Goal: Information Seeking & Learning: Check status

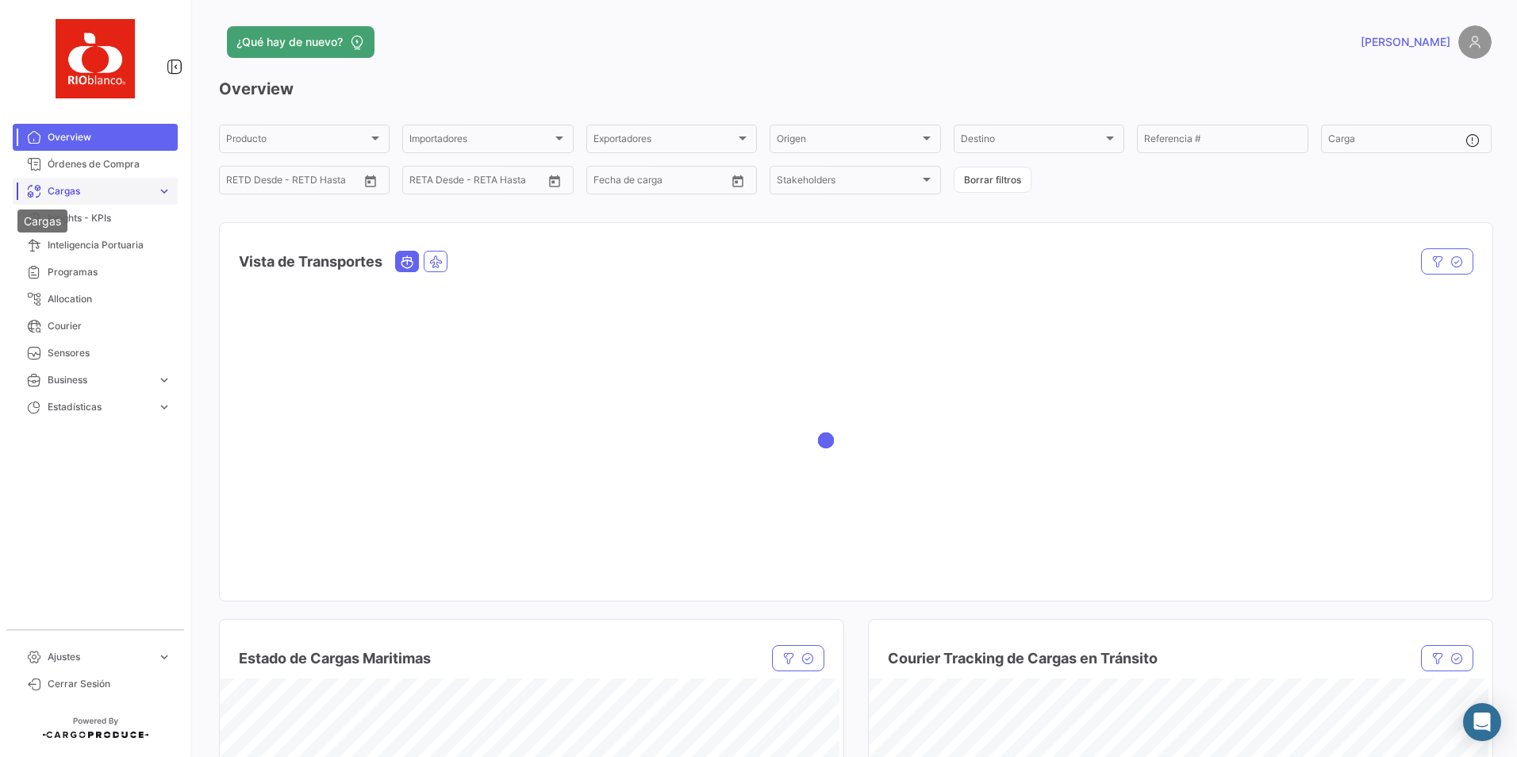
click at [50, 198] on span "Cargas" at bounding box center [99, 191] width 103 height 14
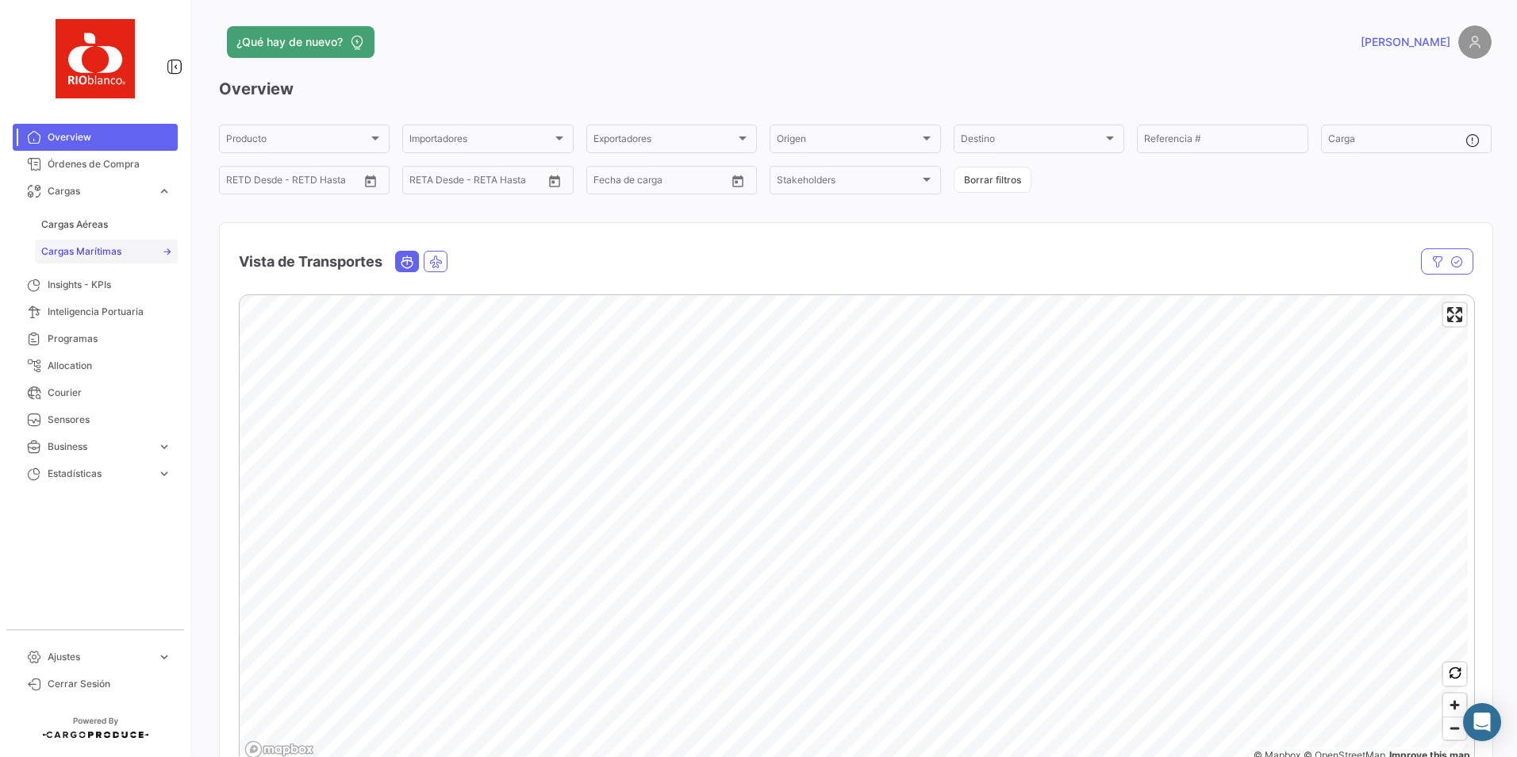
click at [120, 248] on span "Cargas Marítimas" at bounding box center [81, 251] width 80 height 14
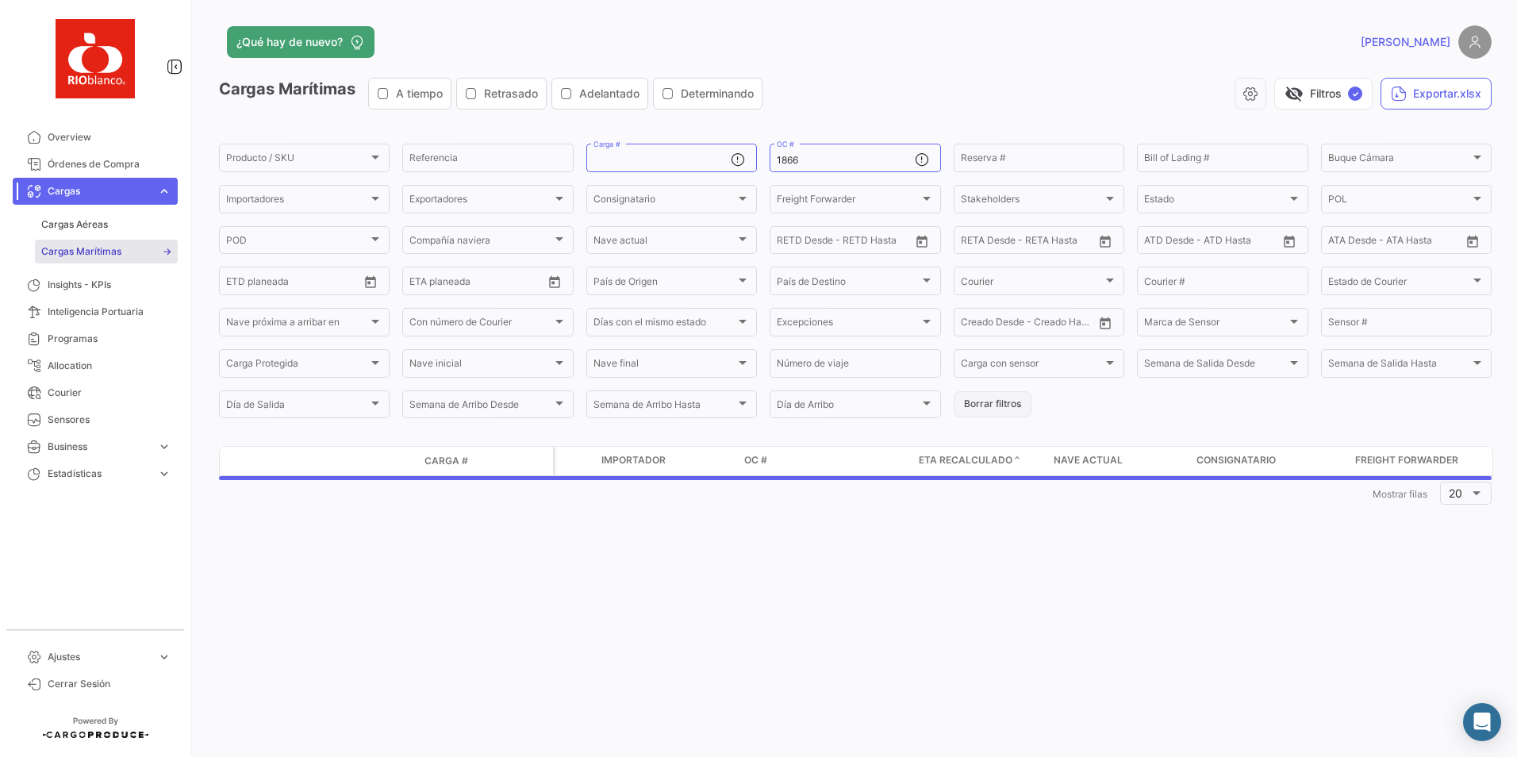
click at [988, 398] on button "Borrar filtros" at bounding box center [993, 404] width 78 height 26
click at [645, 158] on input "Carga #" at bounding box center [662, 160] width 137 height 11
paste input "MNBU4358995"
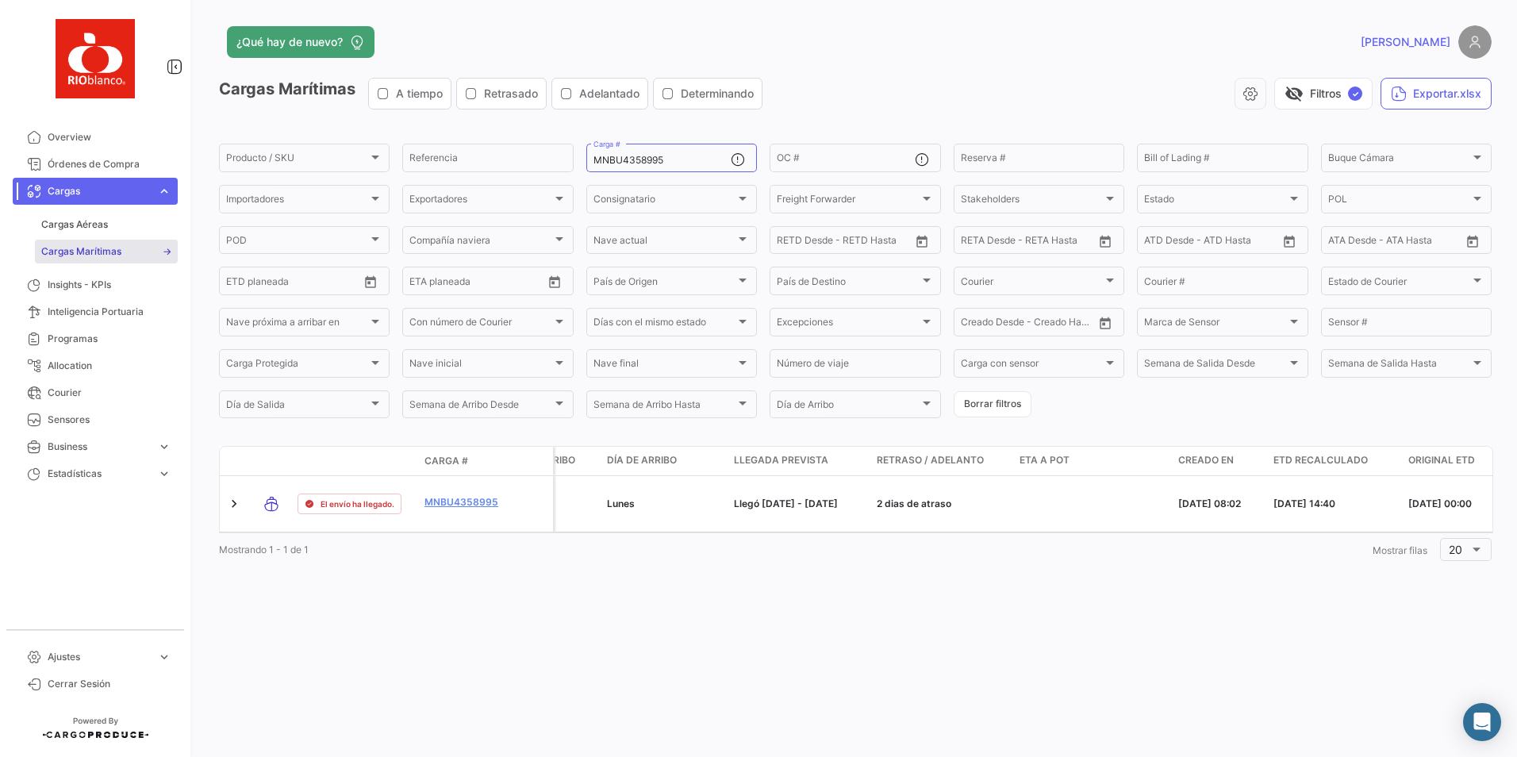
scroll to position [0, 1448]
click at [672, 160] on input "MNBU4358995" at bounding box center [662, 160] width 137 height 11
click at [674, 160] on input "MNBU4358995" at bounding box center [662, 160] width 137 height 11
paste input "91479"
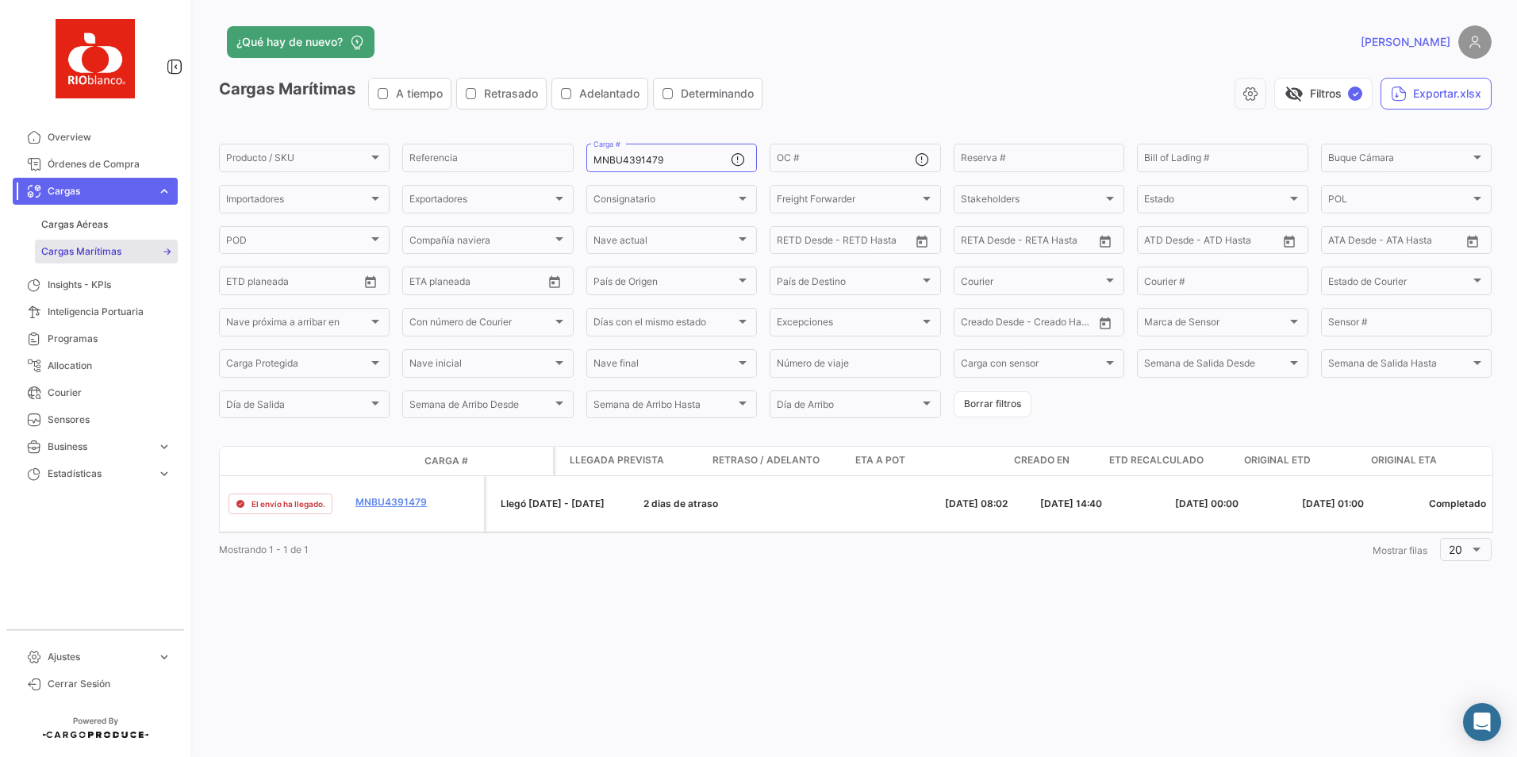
scroll to position [0, 1574]
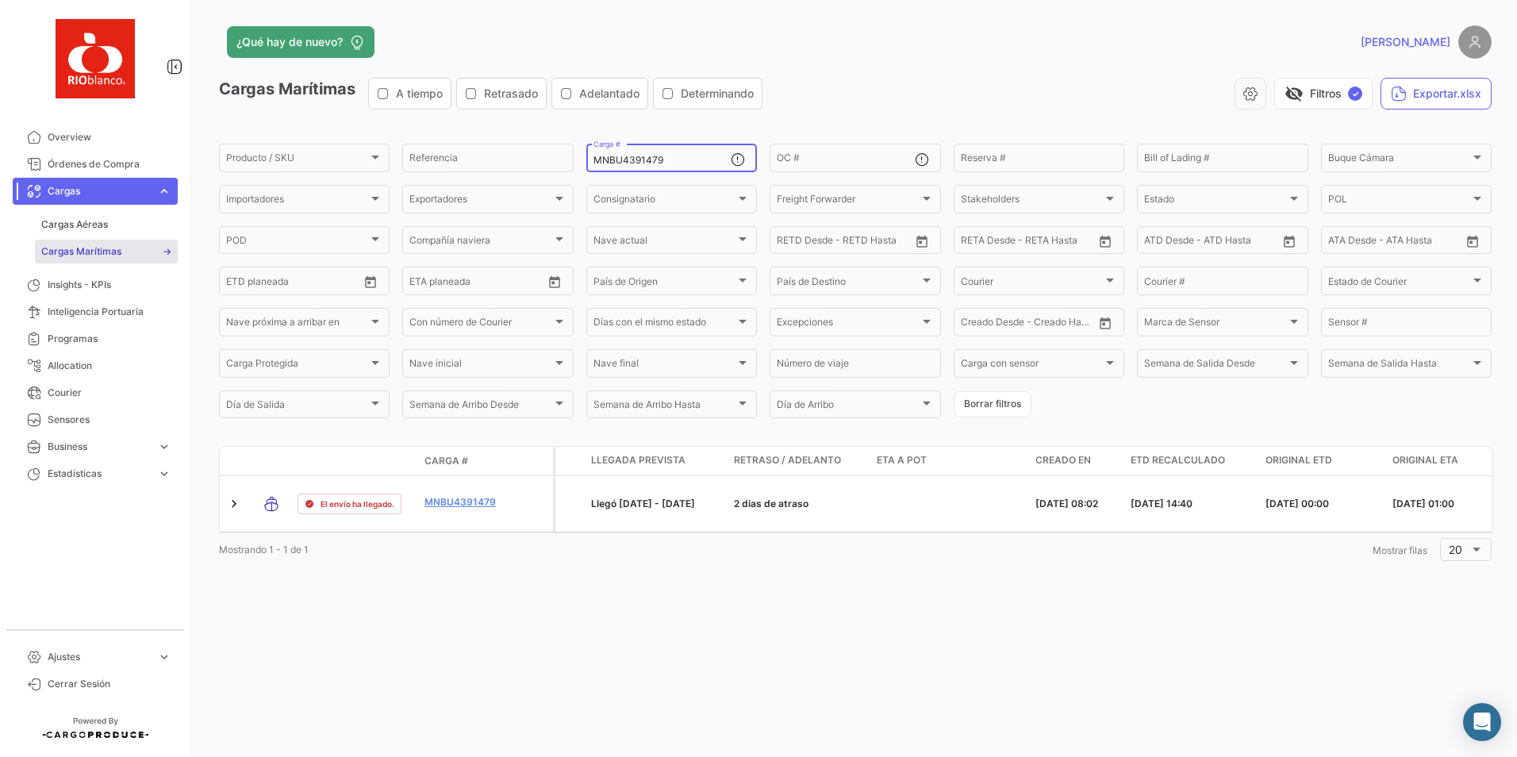
click at [677, 166] on input "MNBU4391479" at bounding box center [662, 160] width 137 height 11
paste input "572482"
type input "MNBU4572482"
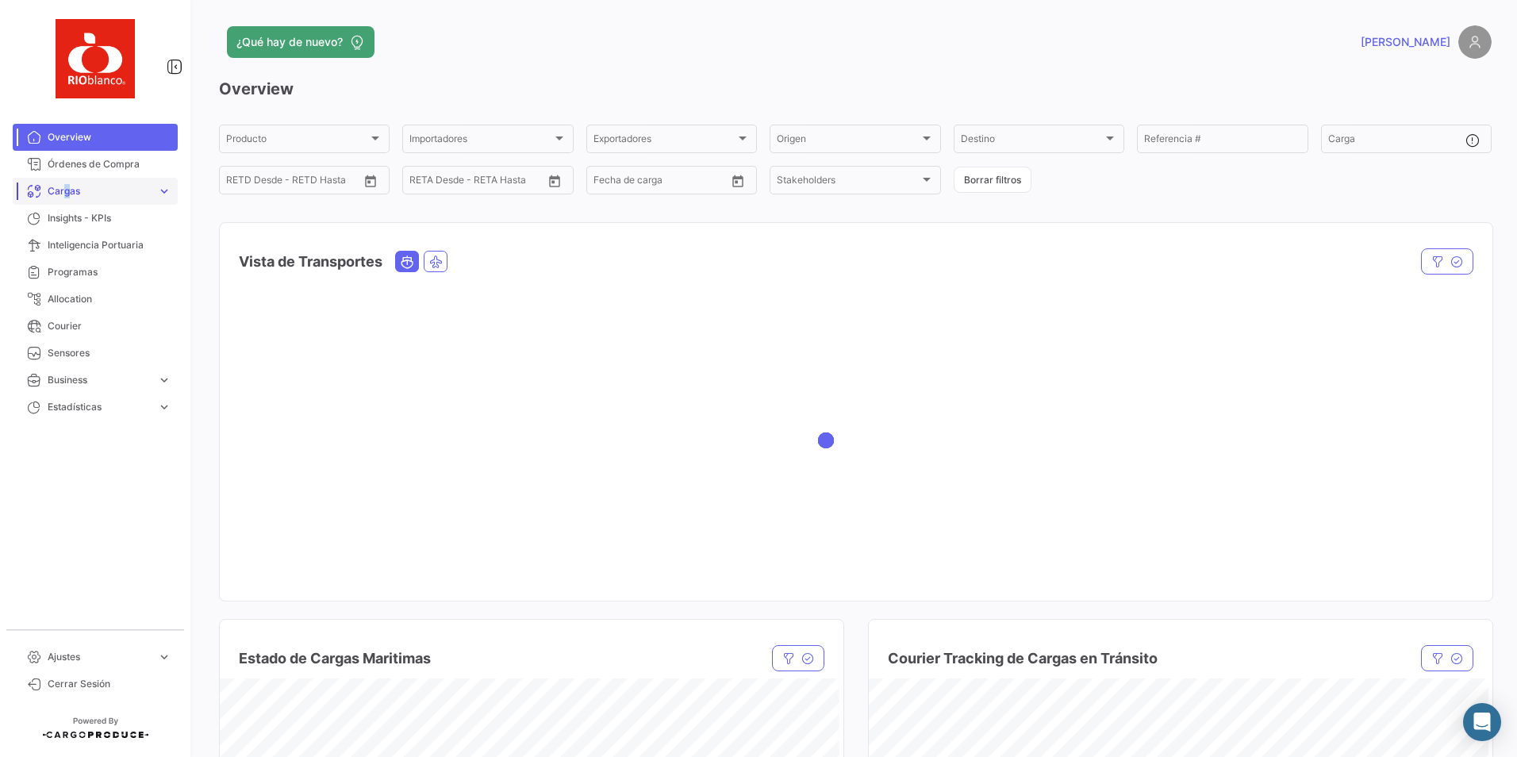
click at [59, 192] on span "Cargas" at bounding box center [99, 191] width 103 height 14
drag, startPoint x: 59, startPoint y: 192, endPoint x: 72, endPoint y: 253, distance: 62.6
click at [70, 248] on span "Cargas Marítimas" at bounding box center [81, 251] width 80 height 14
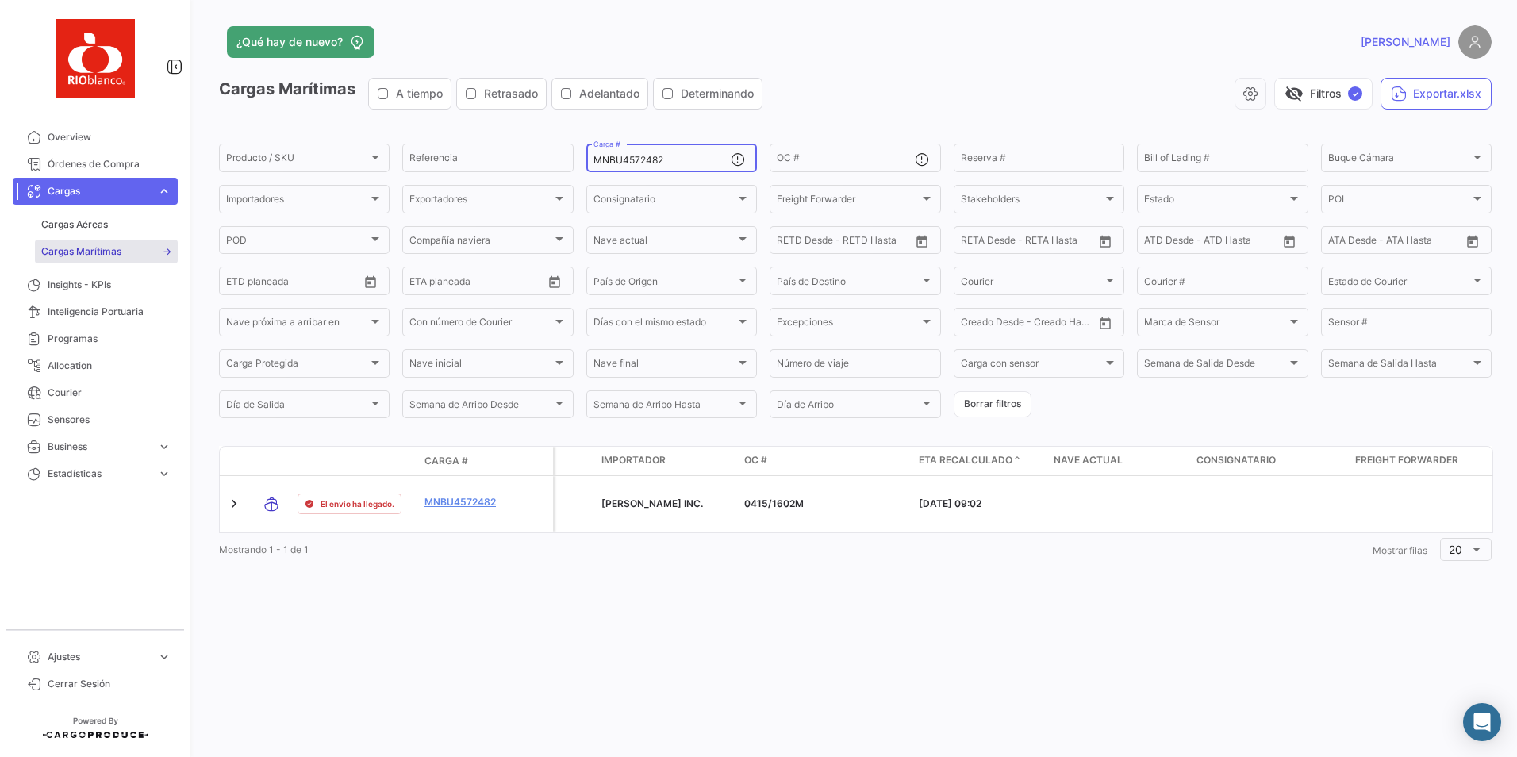
click at [686, 161] on input "MNBU4572482" at bounding box center [662, 160] width 137 height 11
paste input "9175791"
type input "MNBU9175791"
